Goal: Register for event/course

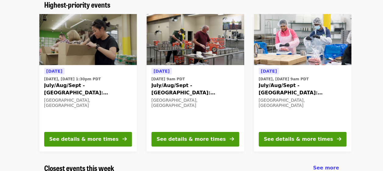
scroll to position [30, 0]
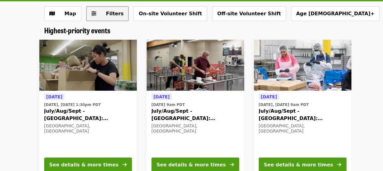
click at [100, 15] on span "Filters" at bounding box center [112, 13] width 24 height 7
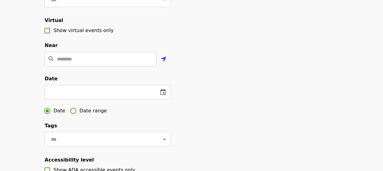
scroll to position [152, 0]
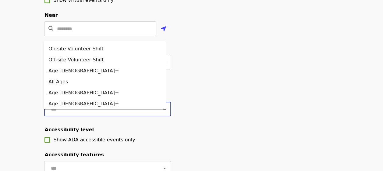
click at [83, 115] on input "text" at bounding box center [100, 109] width 102 height 12
click at [316, 132] on div "Filter events Cancel ​ Language ​ Type ​ Virtual Show virtual events only Near …" at bounding box center [191, 55] width 305 height 340
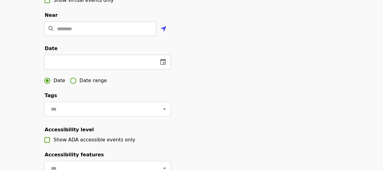
click at [165, 65] on icon "change date" at bounding box center [162, 62] width 5 height 6
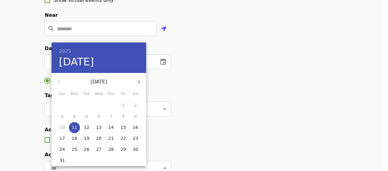
click at [136, 126] on p "16" at bounding box center [135, 127] width 5 height 6
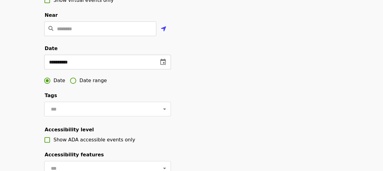
click at [161, 66] on icon "change date" at bounding box center [162, 61] width 7 height 7
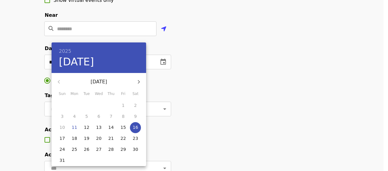
click at [127, 127] on span "15" at bounding box center [123, 127] width 11 height 6
type input "**********"
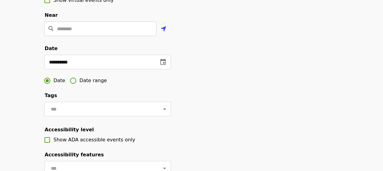
click at [226, 76] on div "**********" at bounding box center [191, 55] width 305 height 340
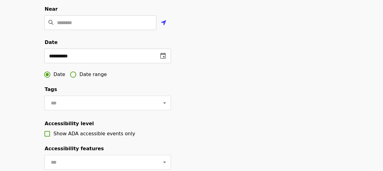
scroll to position [274, 0]
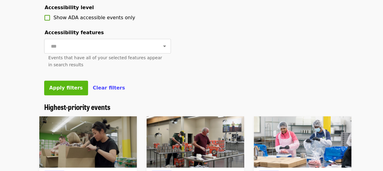
click at [71, 90] on span "Apply filters" at bounding box center [66, 88] width 34 height 6
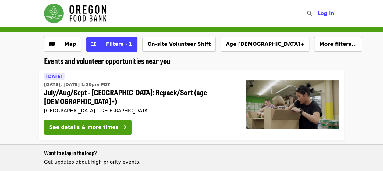
click at [149, 94] on span "July/Aug/Sept - [GEOGRAPHIC_DATA]: Repack/Sort (age [DEMOGRAPHIC_DATA]+)" at bounding box center [140, 97] width 192 height 18
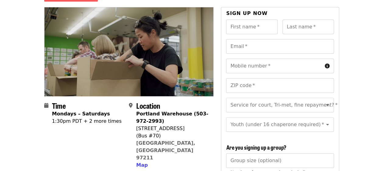
scroll to position [30, 0]
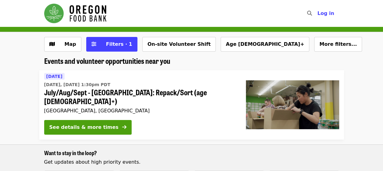
scroll to position [30, 0]
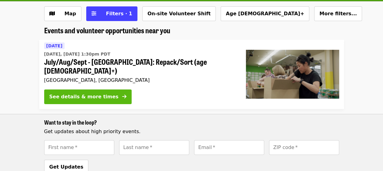
click at [107, 90] on button "See details & more times" at bounding box center [87, 96] width 87 height 15
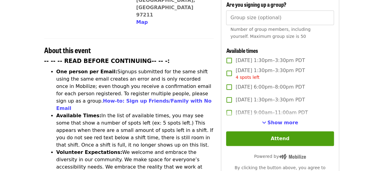
scroll to position [213, 0]
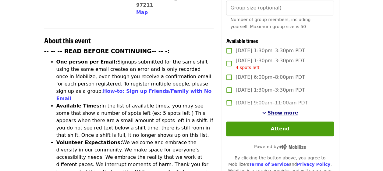
click at [275, 111] on span "Show more" at bounding box center [283, 113] width 31 height 6
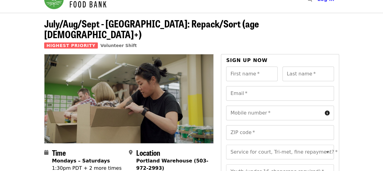
scroll to position [0, 0]
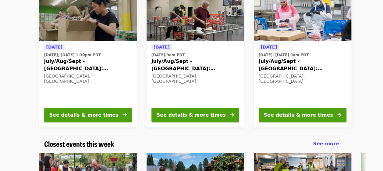
scroll to position [57, 0]
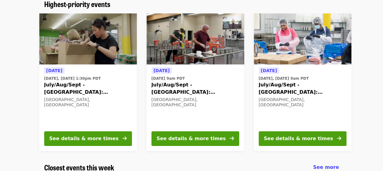
click at [277, 82] on span "July/Aug/Sept - [GEOGRAPHIC_DATA]: Repack/Sort (age [DEMOGRAPHIC_DATA]+)" at bounding box center [303, 88] width 88 height 15
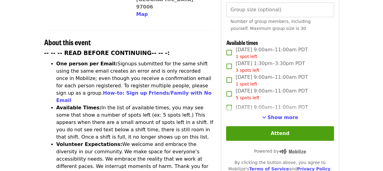
scroll to position [213, 0]
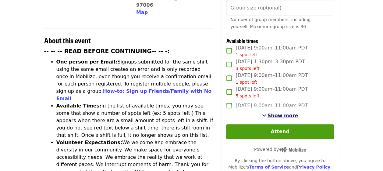
click at [272, 116] on span "Show more" at bounding box center [283, 115] width 31 height 6
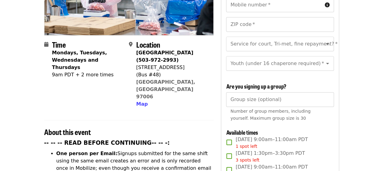
scroll to position [0, 0]
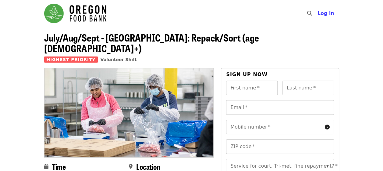
click at [68, 6] on img "Main navigation" at bounding box center [75, 14] width 62 height 20
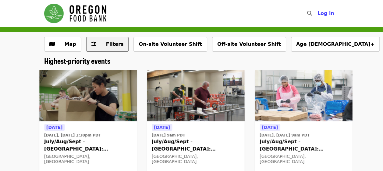
click at [94, 45] on icon "sliders-h icon" at bounding box center [93, 44] width 5 height 6
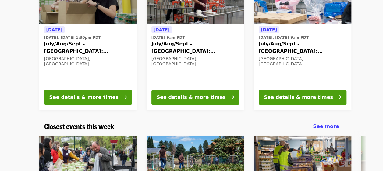
scroll to position [427, 0]
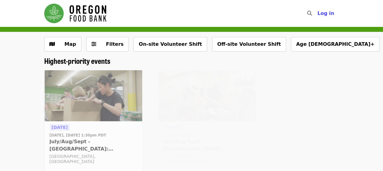
scroll to position [57, 0]
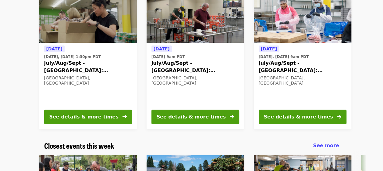
scroll to position [183, 0]
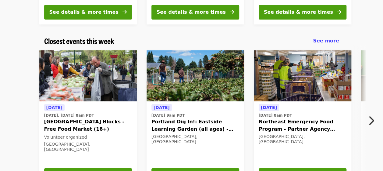
click at [373, 122] on icon "chevron-right icon" at bounding box center [371, 121] width 6 height 12
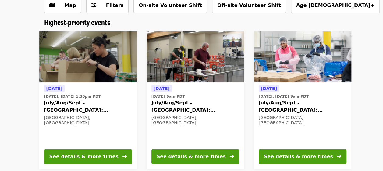
scroll to position [61, 0]
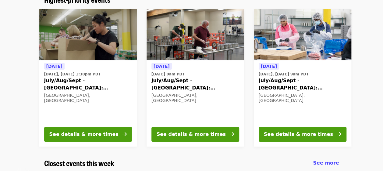
click at [278, 83] on span "July/Aug/Sept - [GEOGRAPHIC_DATA]: Repack/Sort (age [DEMOGRAPHIC_DATA]+)" at bounding box center [303, 84] width 88 height 15
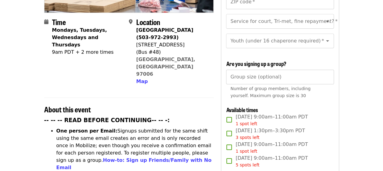
scroll to position [183, 0]
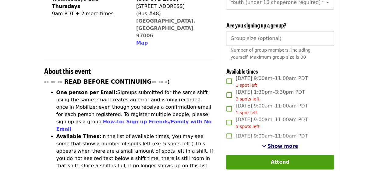
click at [279, 147] on button "Show more" at bounding box center [280, 145] width 36 height 7
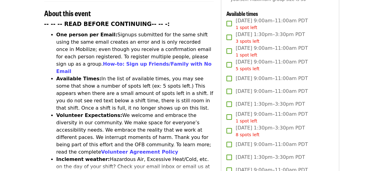
scroll to position [274, 0]
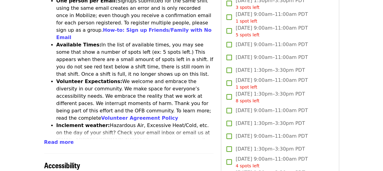
click at [50, 139] on span "Read more" at bounding box center [59, 142] width 30 height 6
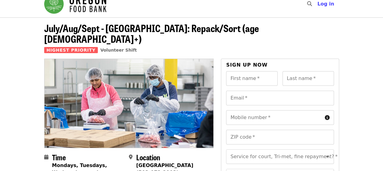
scroll to position [0, 0]
